Goal: Information Seeking & Learning: Learn about a topic

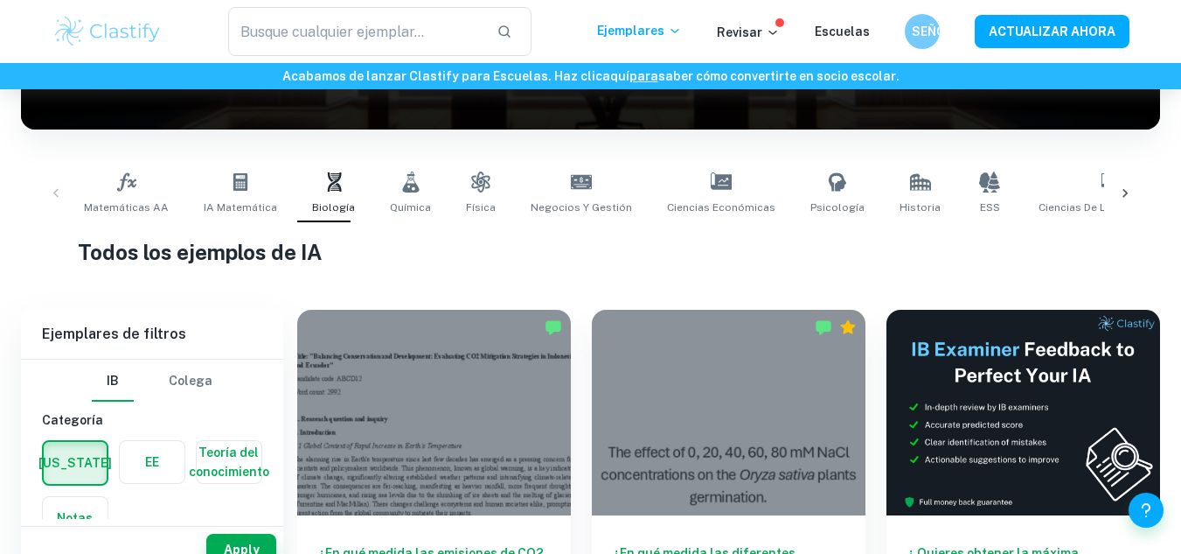
scroll to position [245, 0]
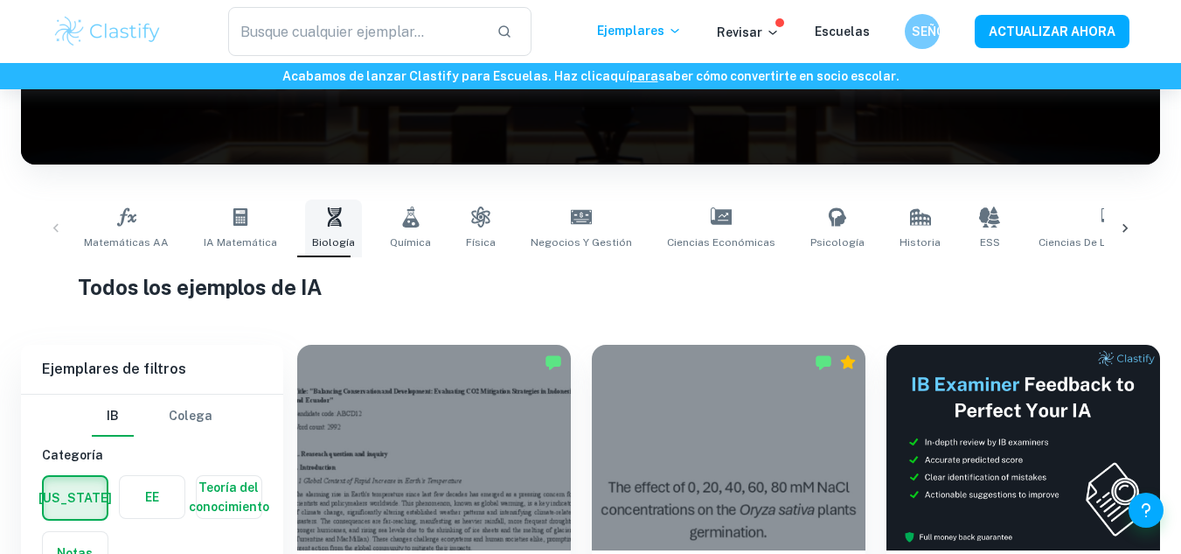
click at [320, 234] on span "Biología" at bounding box center [333, 242] width 43 height 16
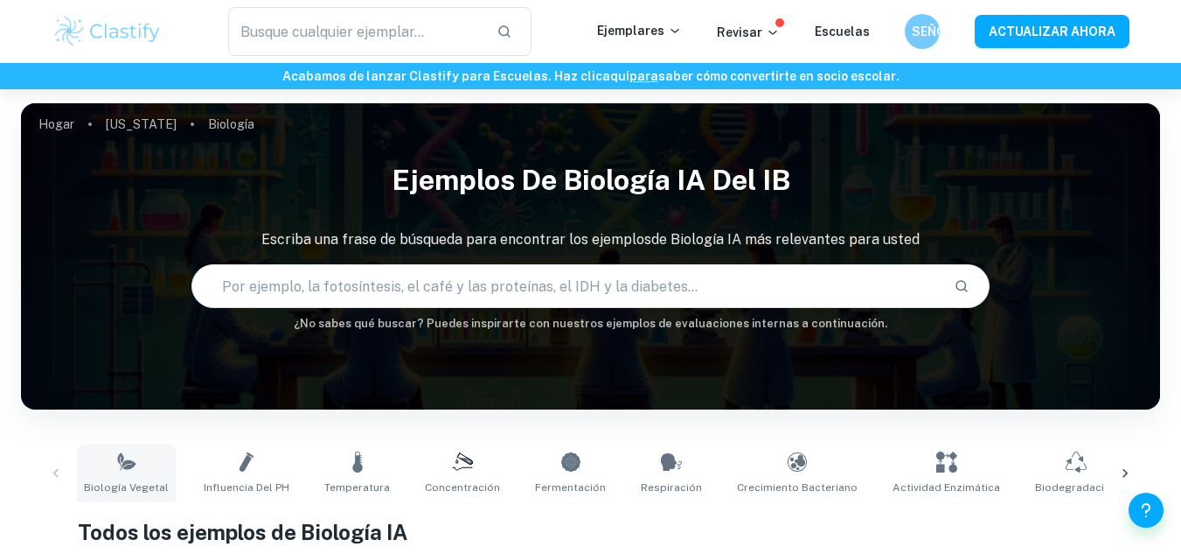
click at [126, 492] on font "Biología vegetal" at bounding box center [126, 487] width 85 height 12
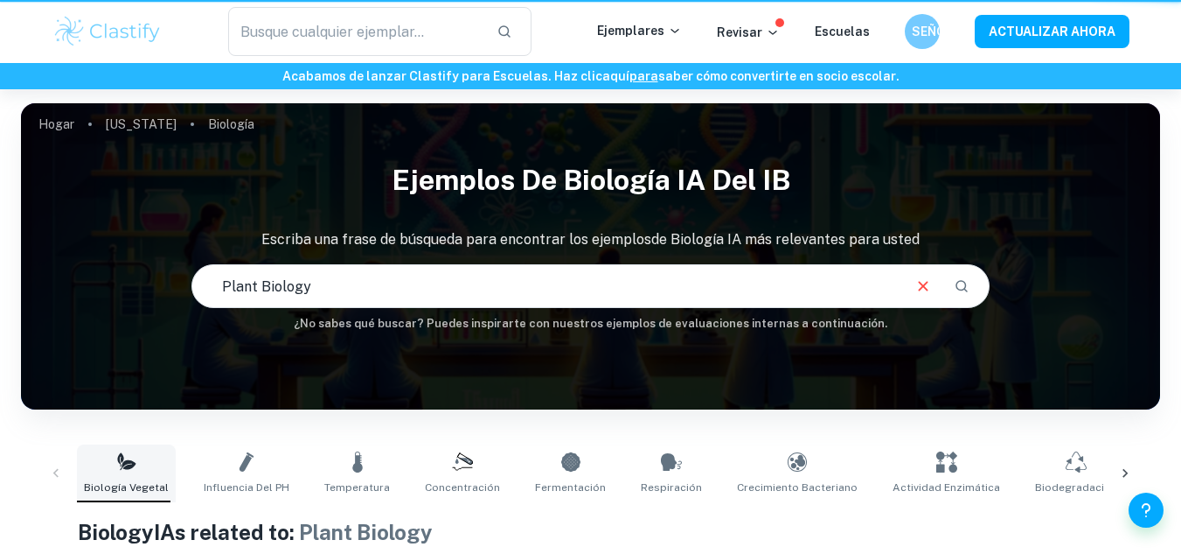
type input "Plant Biology"
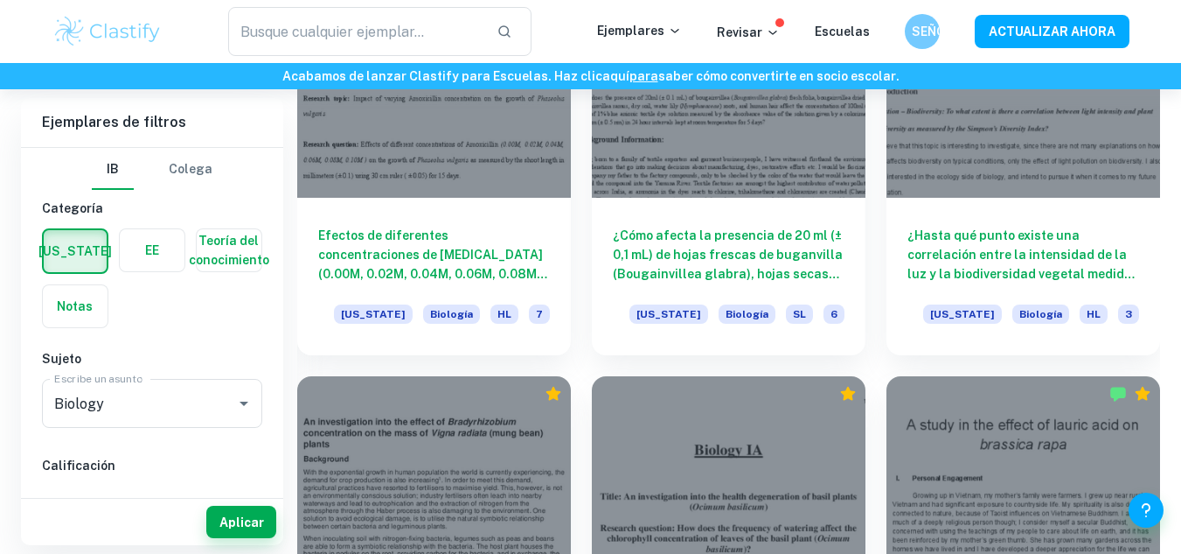
scroll to position [2134, 0]
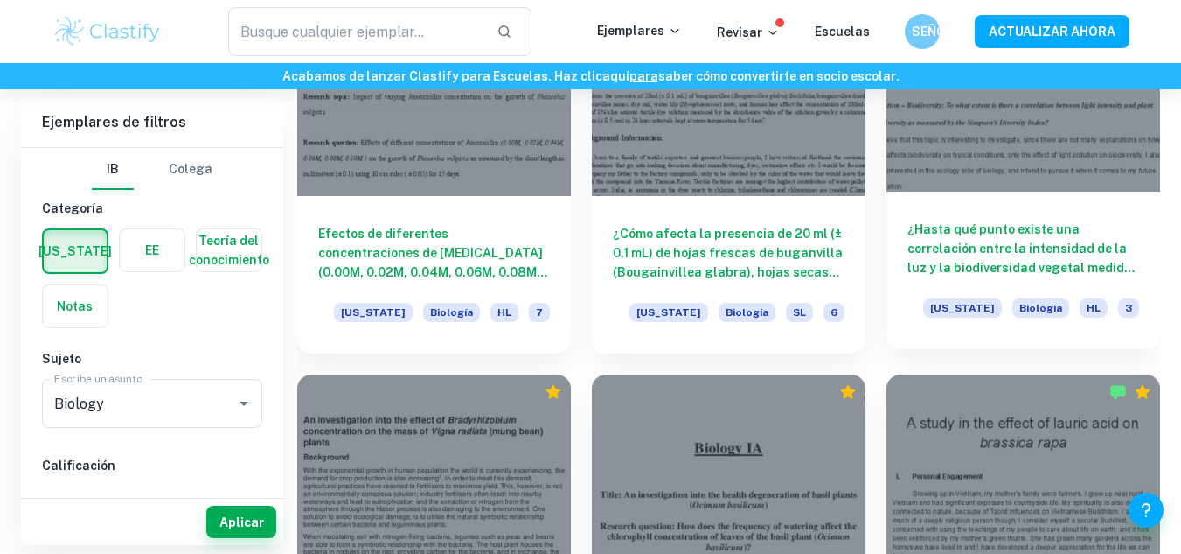
click at [970, 252] on font "¿Hasta qué punto existe una correlación entre la intensidad de la luz y la biod…" at bounding box center [1021, 267] width 227 height 91
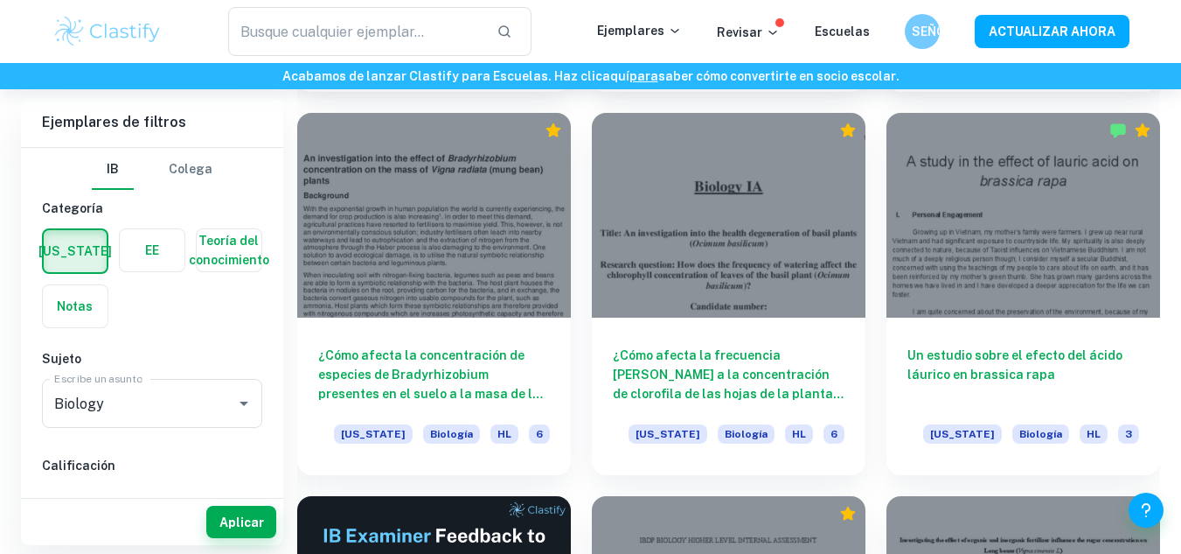
scroll to position [2397, 0]
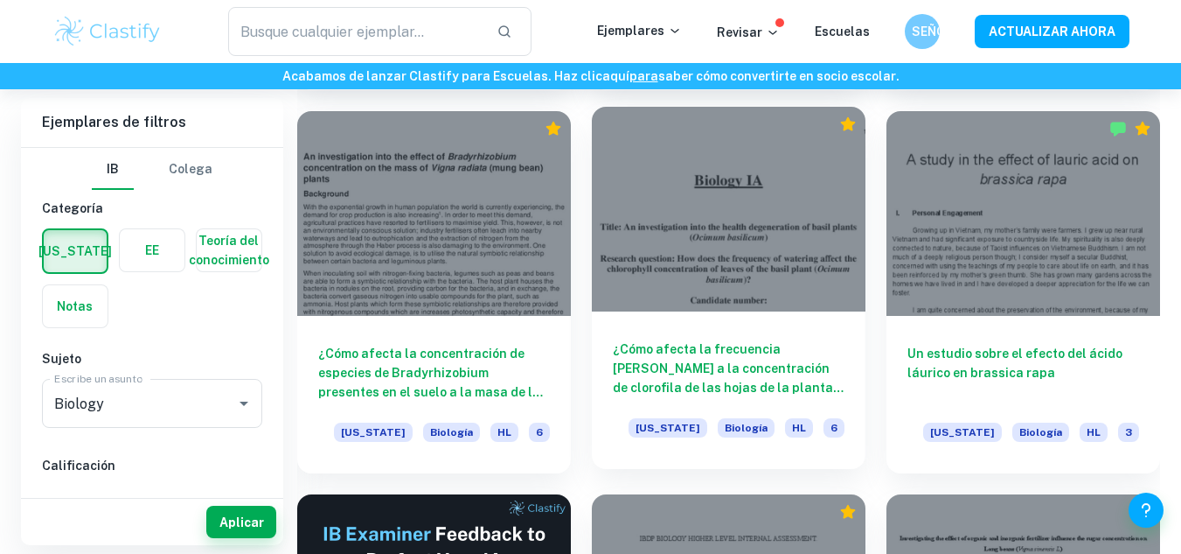
click at [728, 366] on font "¿Cómo afecta la frecuencia [PERSON_NAME] a la concentración de clorofila de las…" at bounding box center [728, 378] width 231 height 72
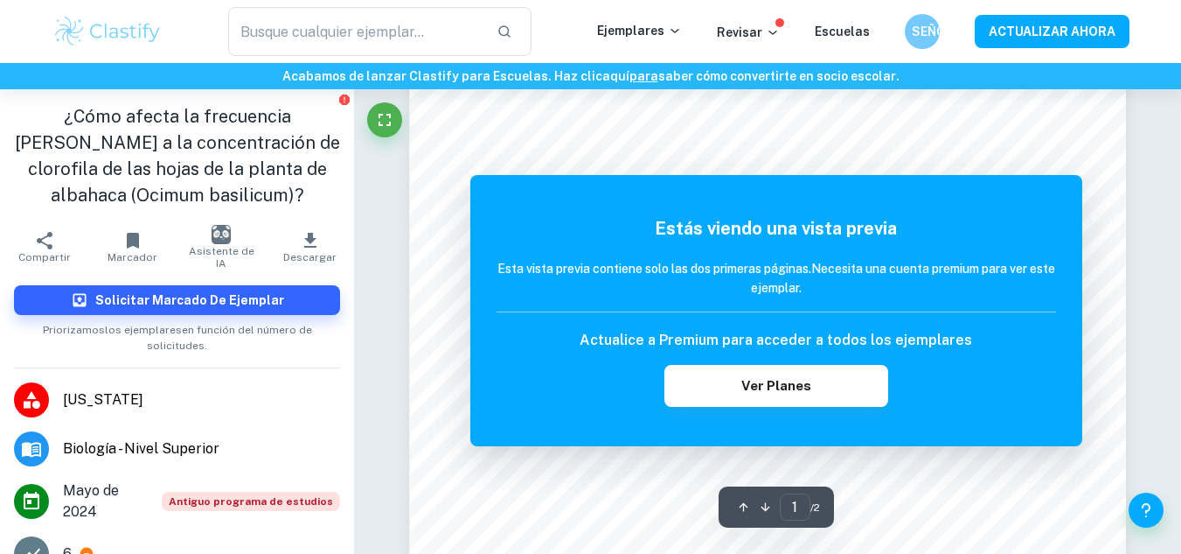
scroll to position [70, 0]
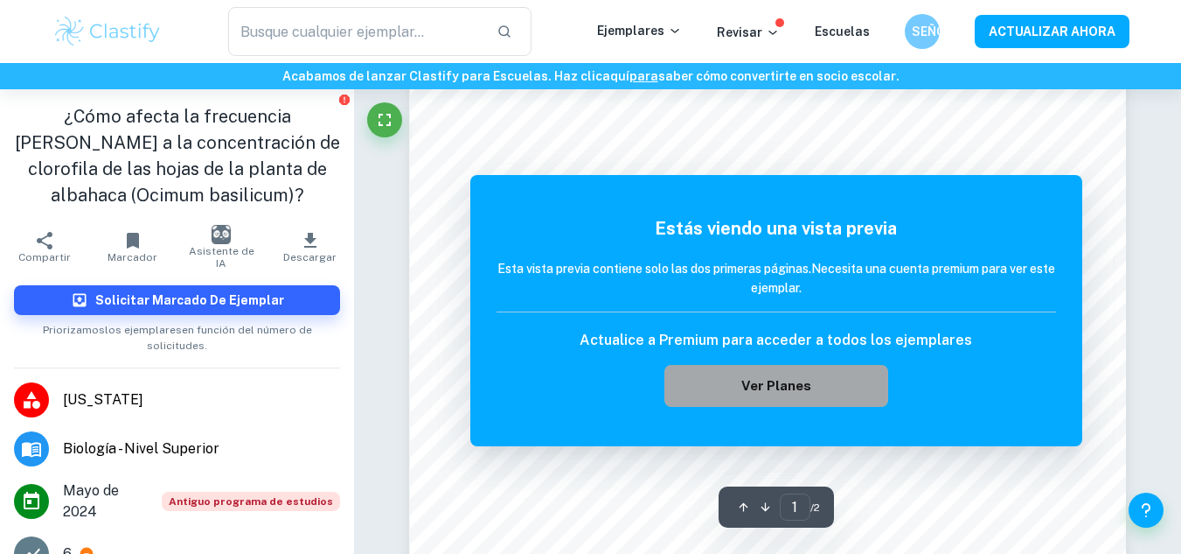
click at [801, 386] on font "Ver planes" at bounding box center [777, 385] width 70 height 15
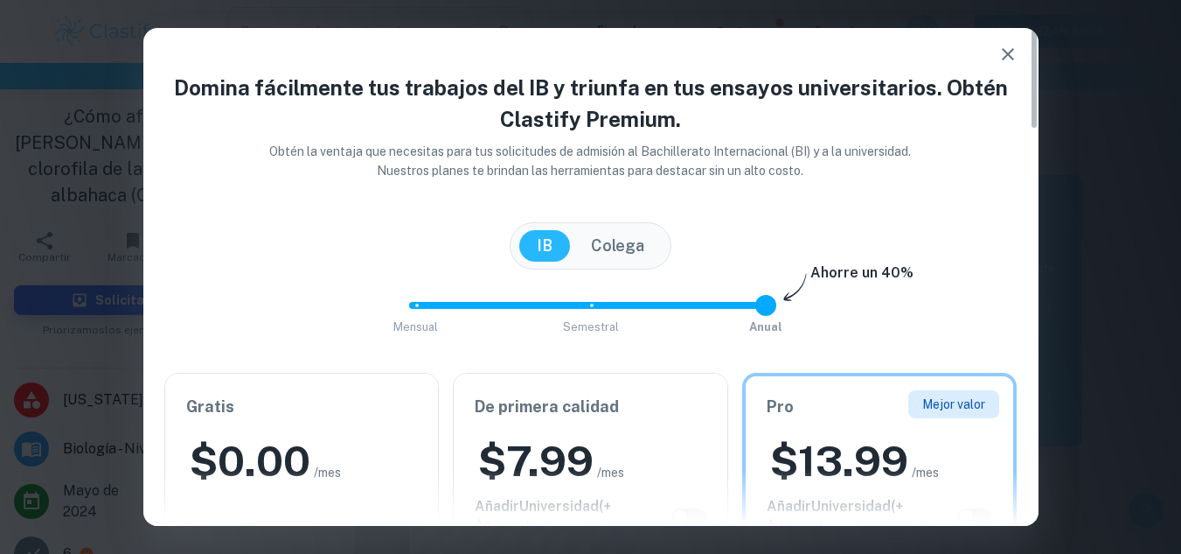
click at [1005, 53] on icon "button" at bounding box center [1008, 54] width 21 height 21
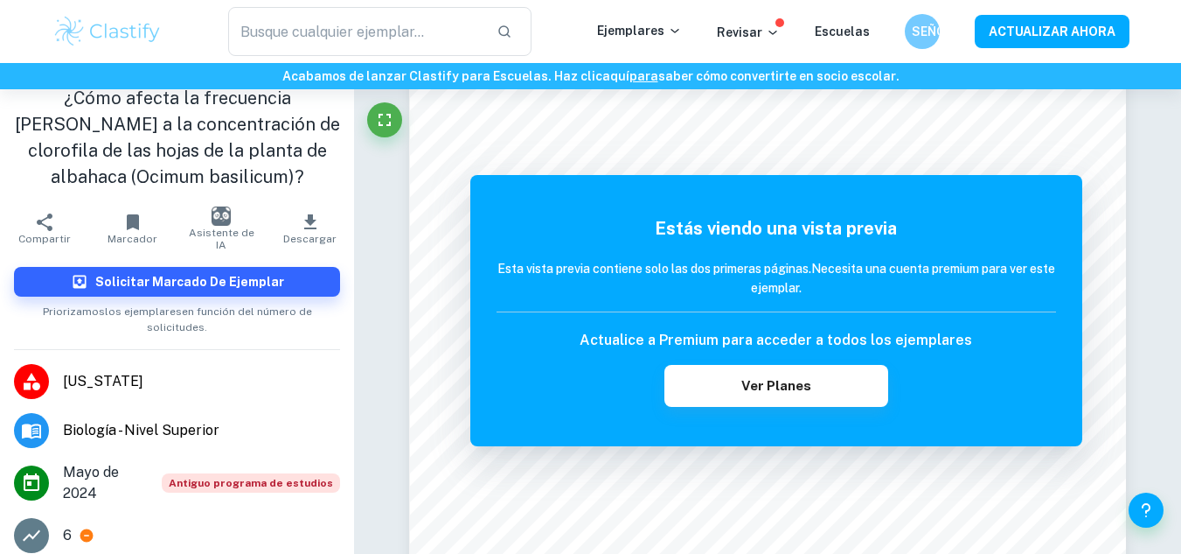
scroll to position [0, 0]
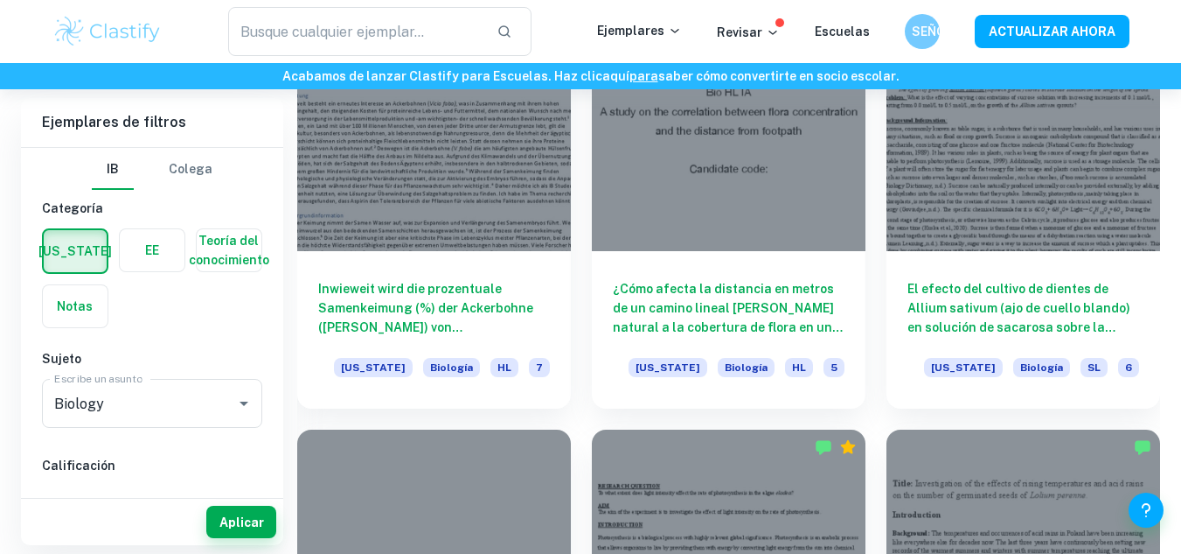
scroll to position [5958, 0]
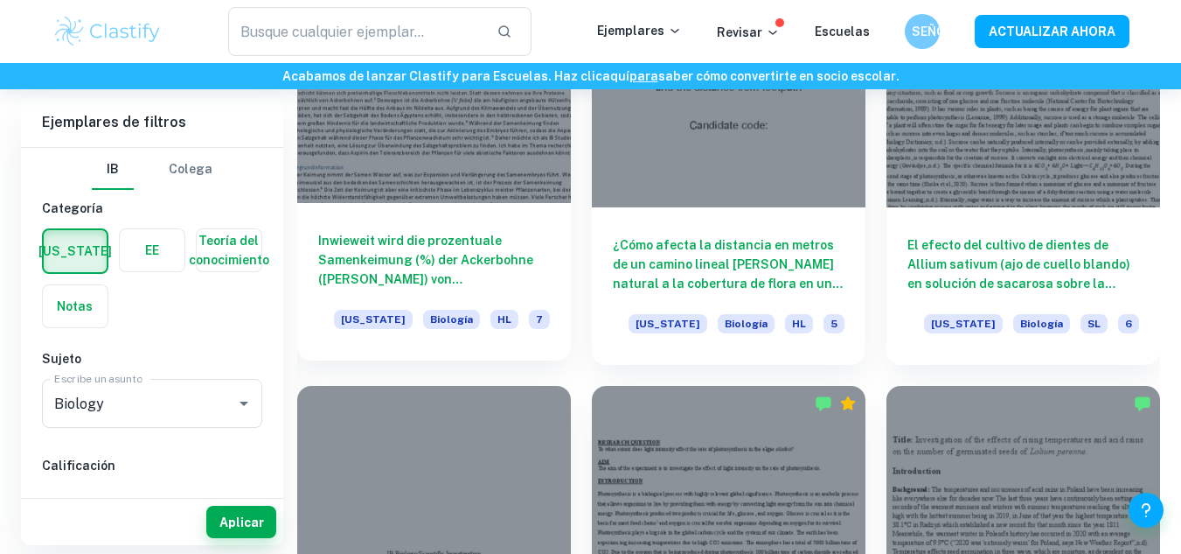
click at [467, 192] on div at bounding box center [434, 99] width 274 height 205
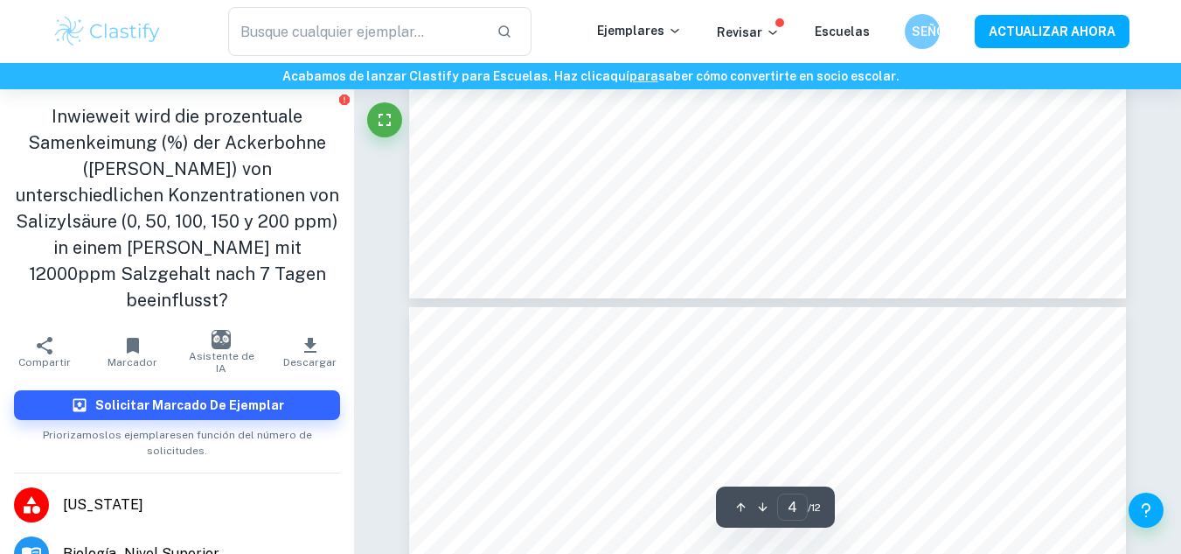
type input "5"
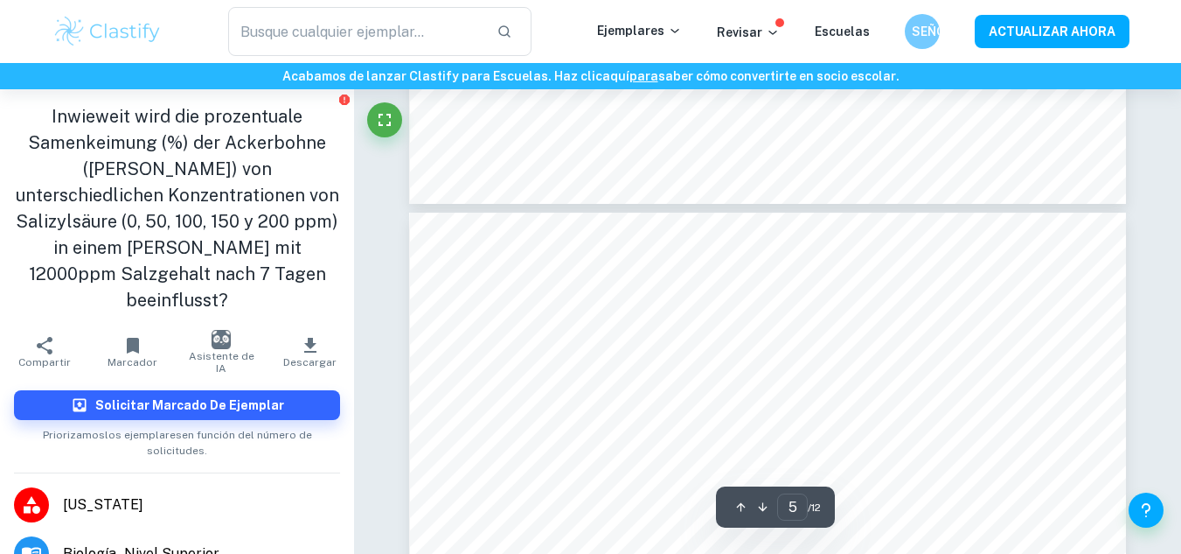
scroll to position [3952, 0]
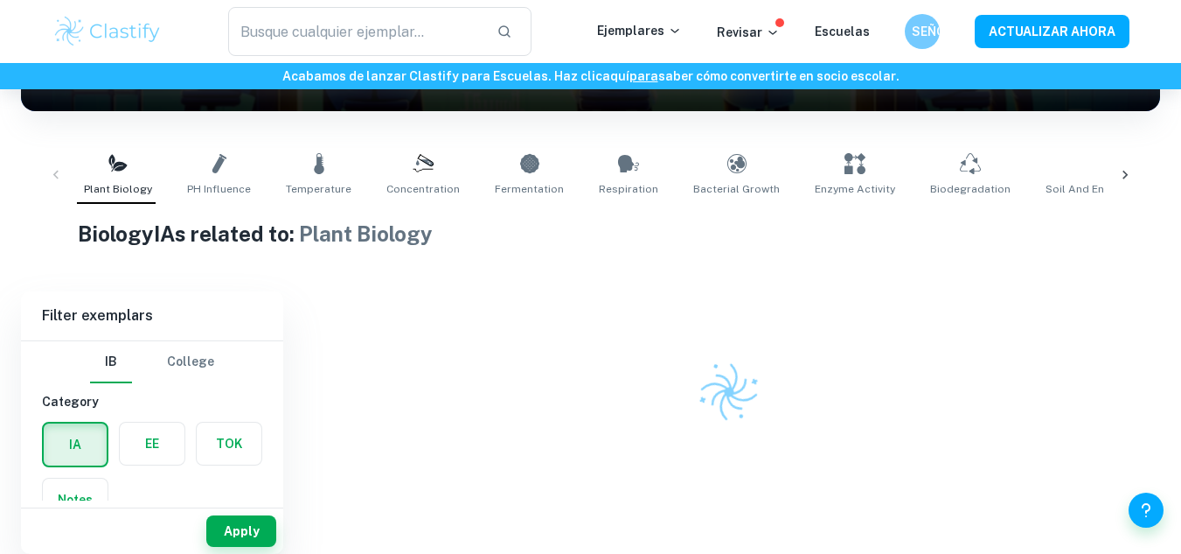
scroll to position [298, 0]
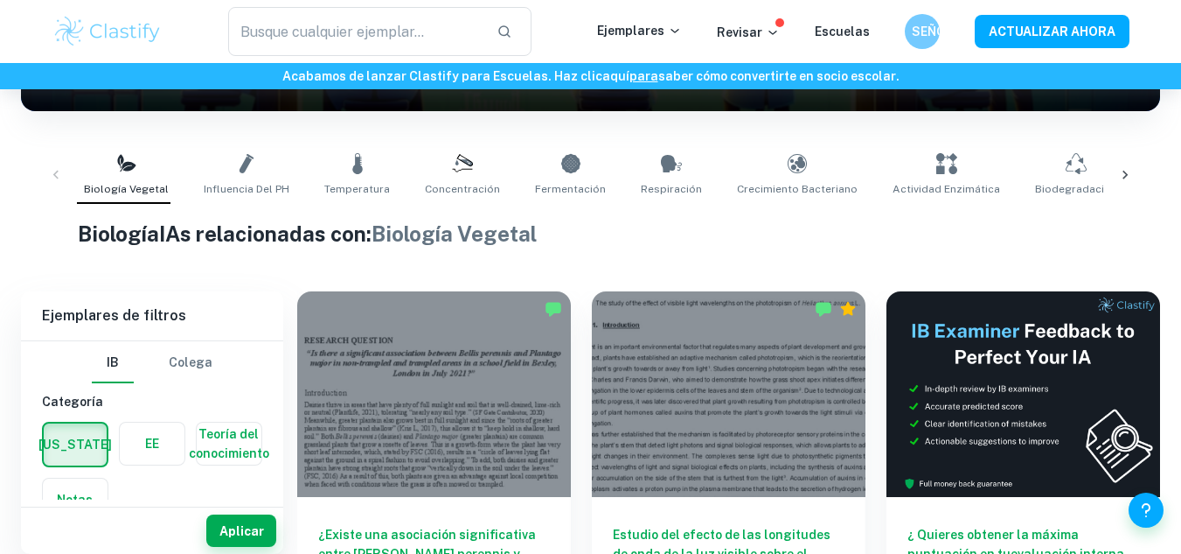
click at [1135, 183] on div at bounding box center [1125, 175] width 42 height 58
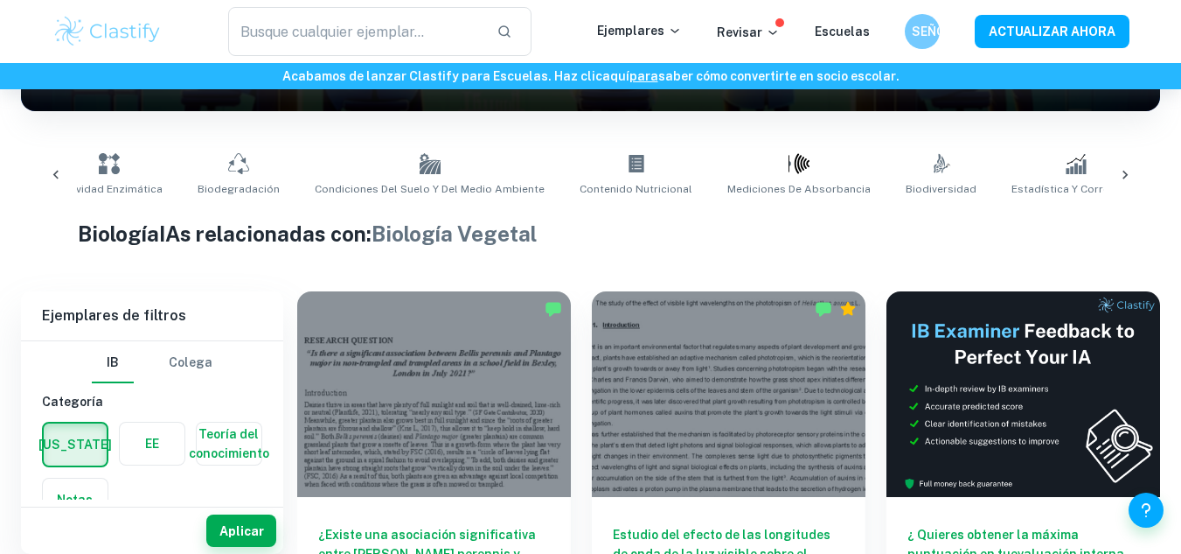
scroll to position [0, 838]
click at [1135, 183] on div at bounding box center [1125, 175] width 42 height 58
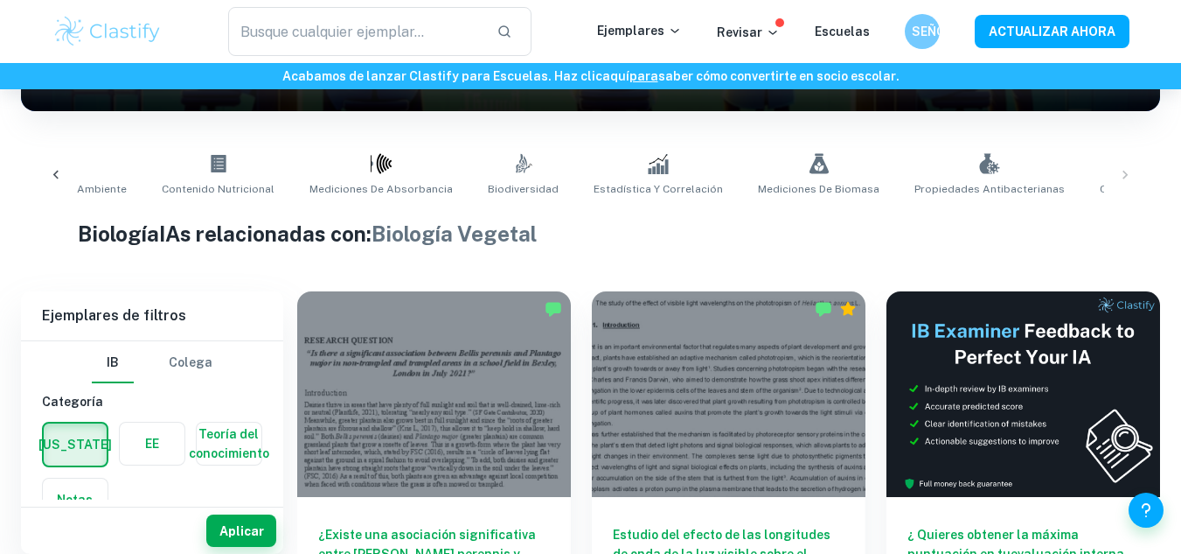
scroll to position [0, 1403]
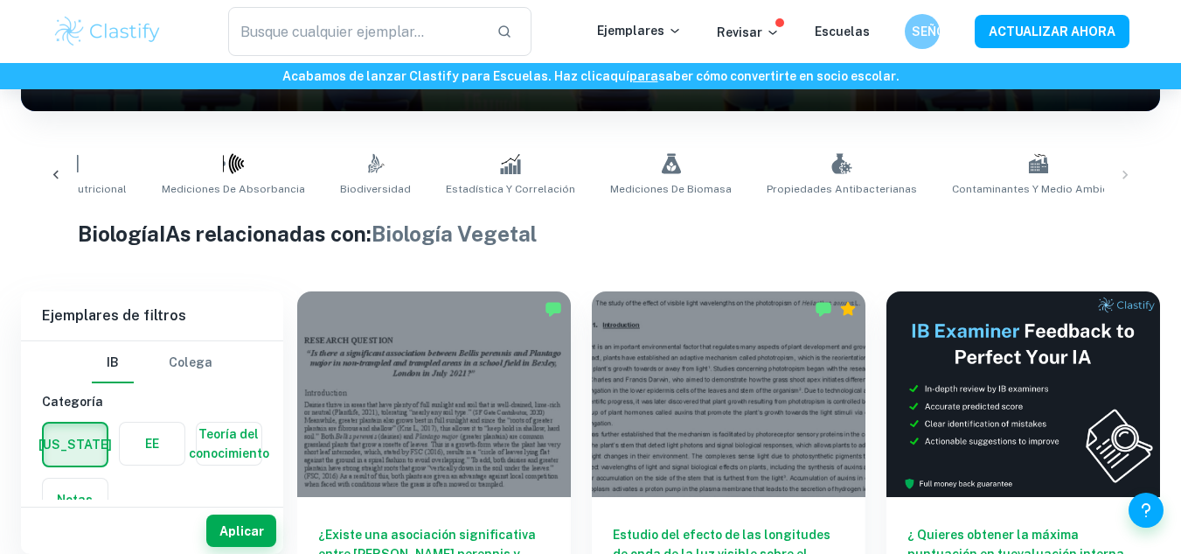
click at [1135, 183] on div "Biología vegetal Influencia del pH Temperatura Concentración Fermentación Respi…" at bounding box center [590, 175] width 1111 height 58
click at [1121, 175] on div "Biología vegetal Influencia del pH Temperatura Concentración Fermentación Respi…" at bounding box center [590, 175] width 1111 height 58
click at [1125, 175] on div "Biología vegetal Influencia del pH Temperatura Concentración Fermentación Respi…" at bounding box center [590, 175] width 1111 height 58
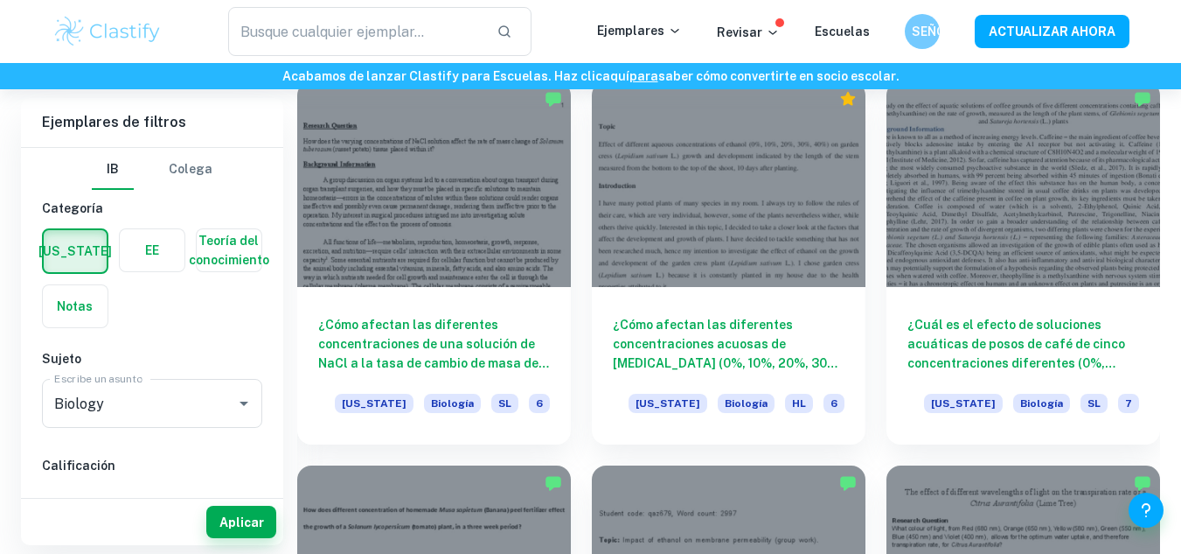
scroll to position [10064, 0]
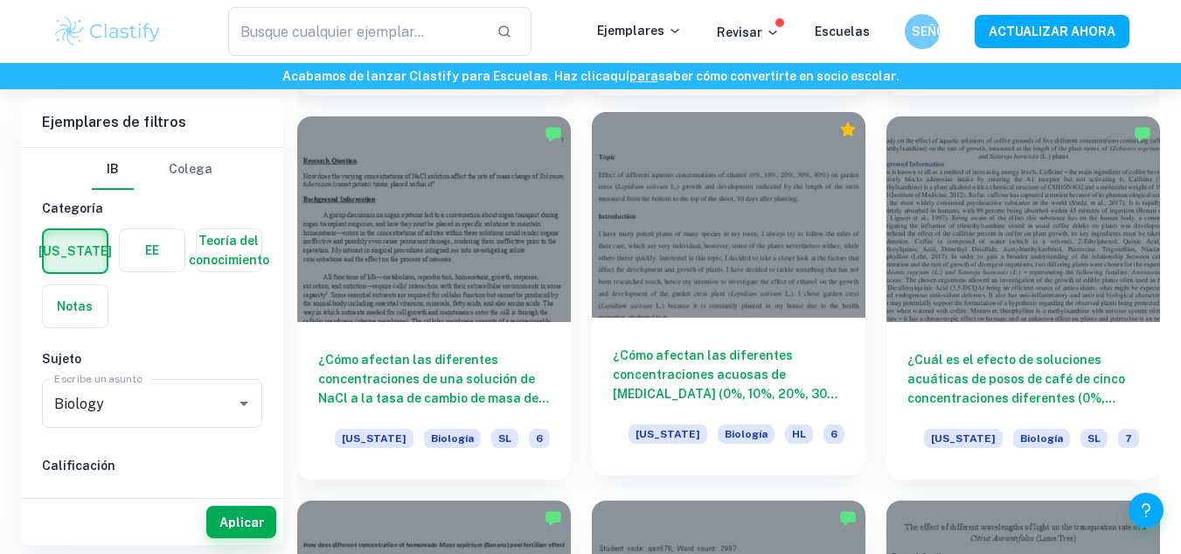
click at [664, 244] on div at bounding box center [729, 214] width 274 height 205
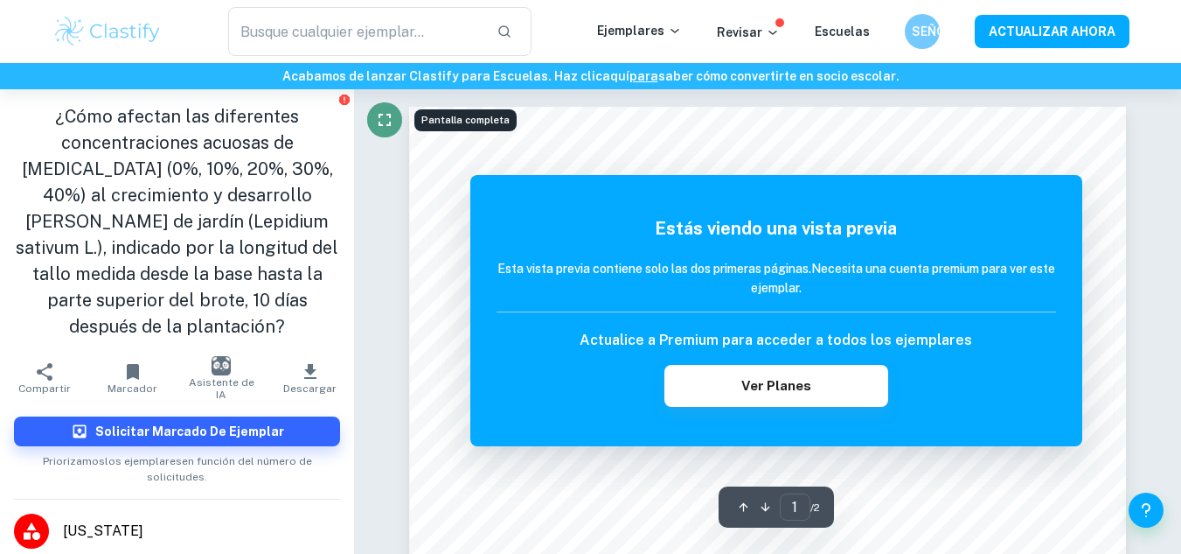
click at [386, 124] on icon "Pantalla completa" at bounding box center [385, 120] width 12 height 12
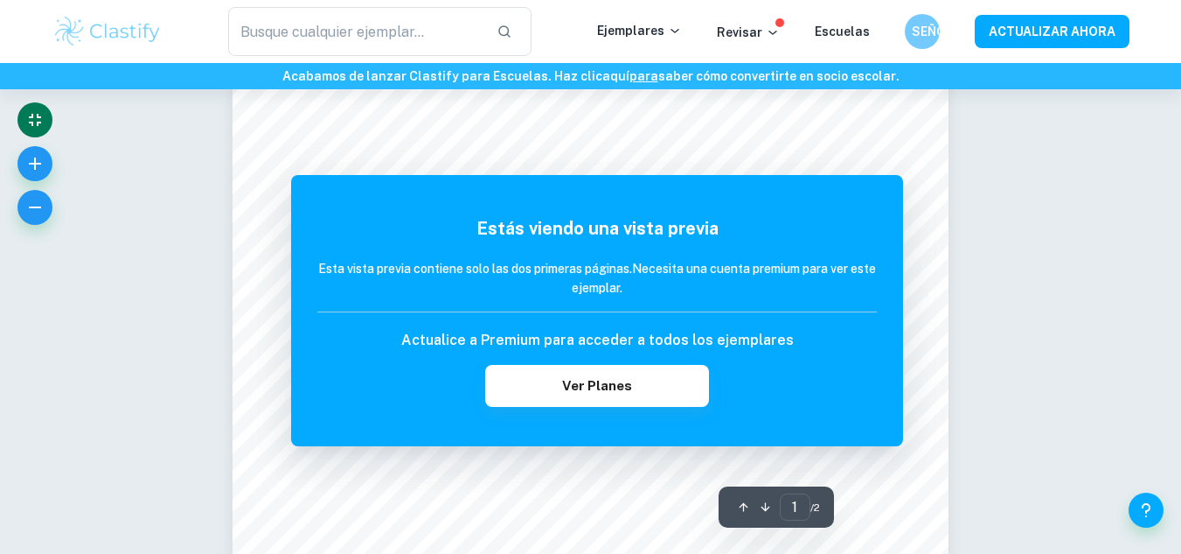
scroll to position [175, 0]
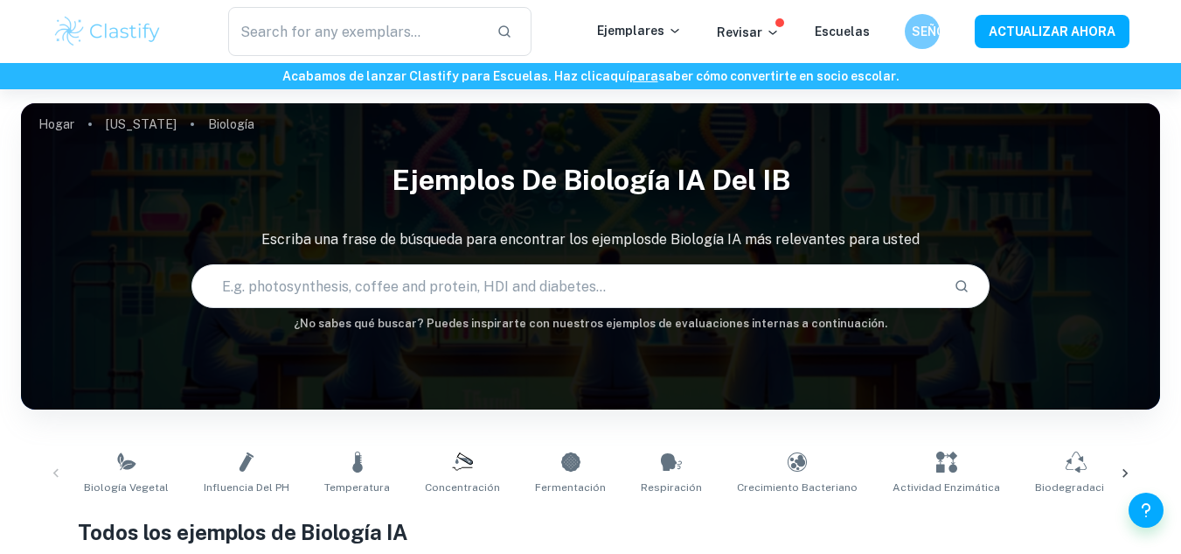
checkbox input "true"
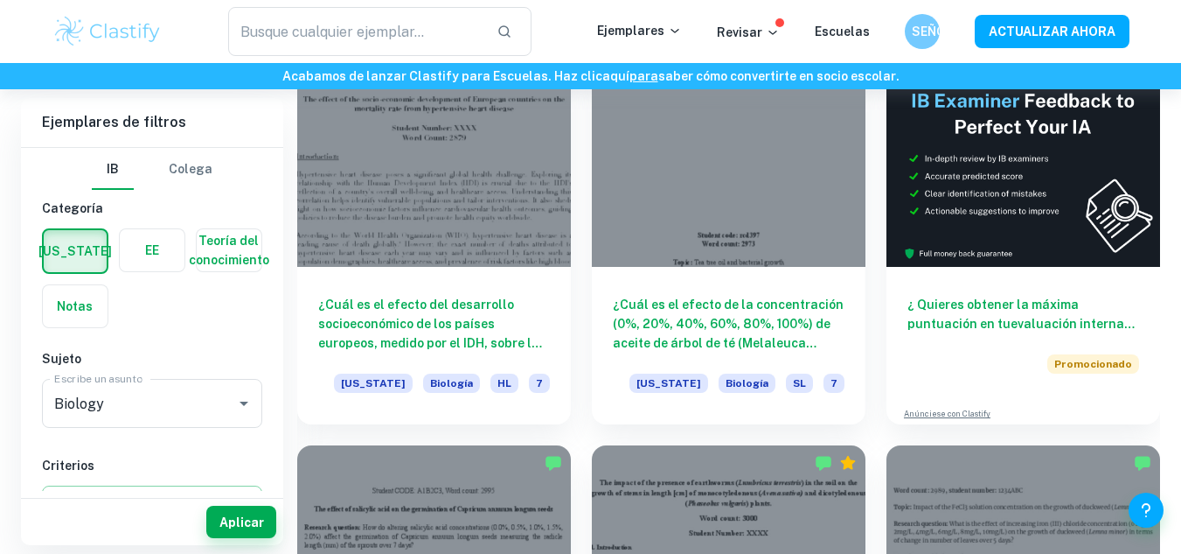
scroll to position [525, 0]
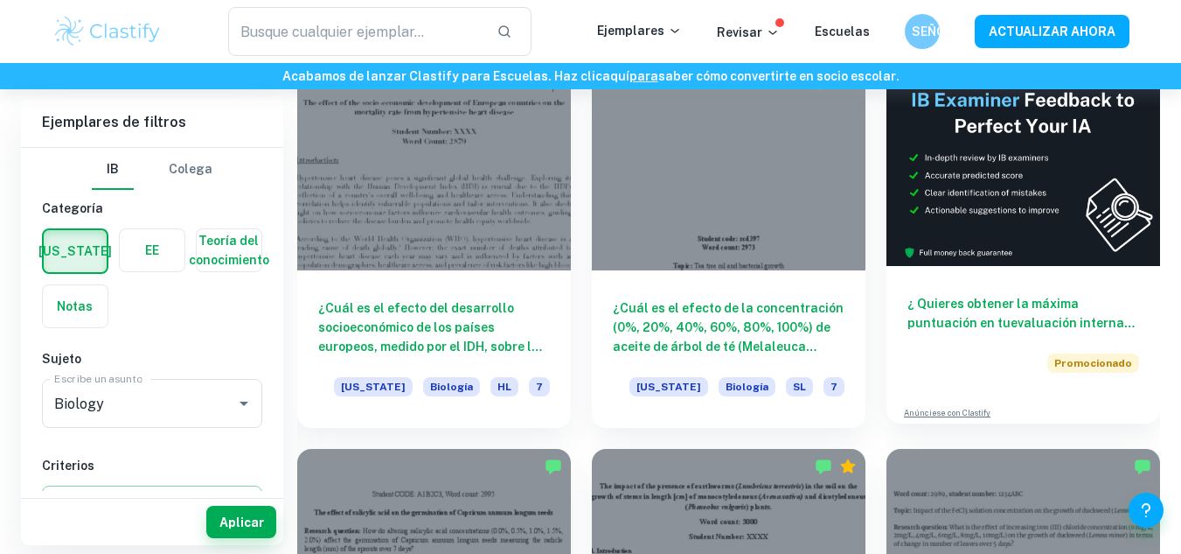
click at [1115, 327] on font "? ¡Recibe la opinión de un examinador del IB!" at bounding box center [1020, 342] width 224 height 52
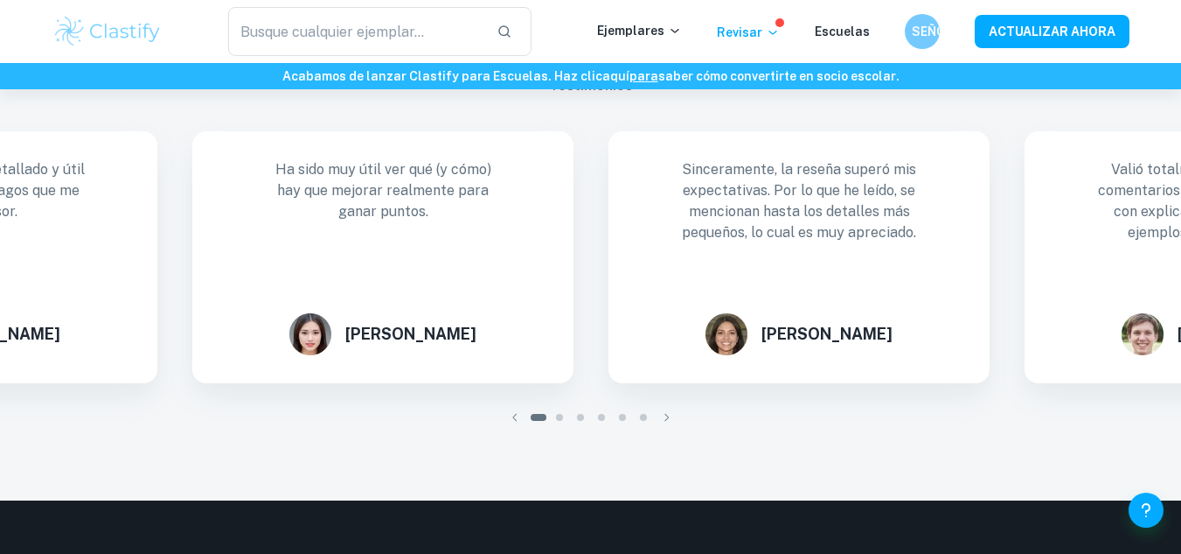
scroll to position [1609, 0]
